Goal: Entertainment & Leisure: Consume media (video, audio)

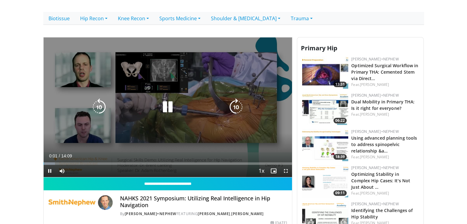
scroll to position [184, 0]
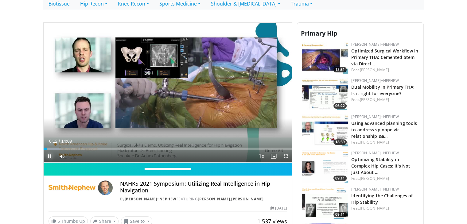
click at [52, 150] on span "Video Player" at bounding box center [50, 156] width 12 height 12
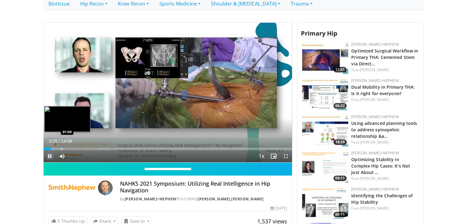
click at [61, 148] on div "Progress Bar" at bounding box center [61, 149] width 1 height 2
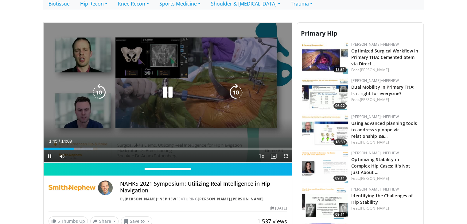
click at [240, 84] on icon "Video Player" at bounding box center [236, 92] width 17 height 17
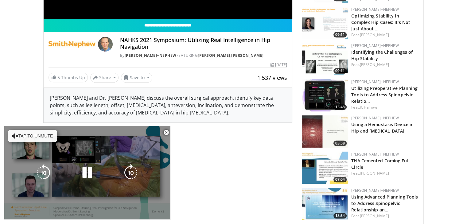
scroll to position [334, 0]
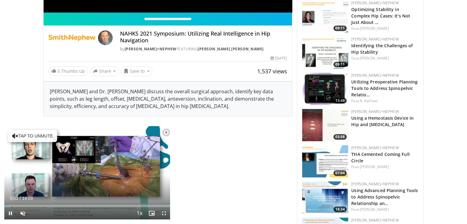
click at [164, 135] on span "Video Player" at bounding box center [166, 133] width 12 height 12
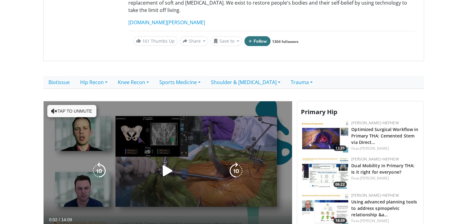
scroll to position [184, 0]
